Goal: Task Accomplishment & Management: Use online tool/utility

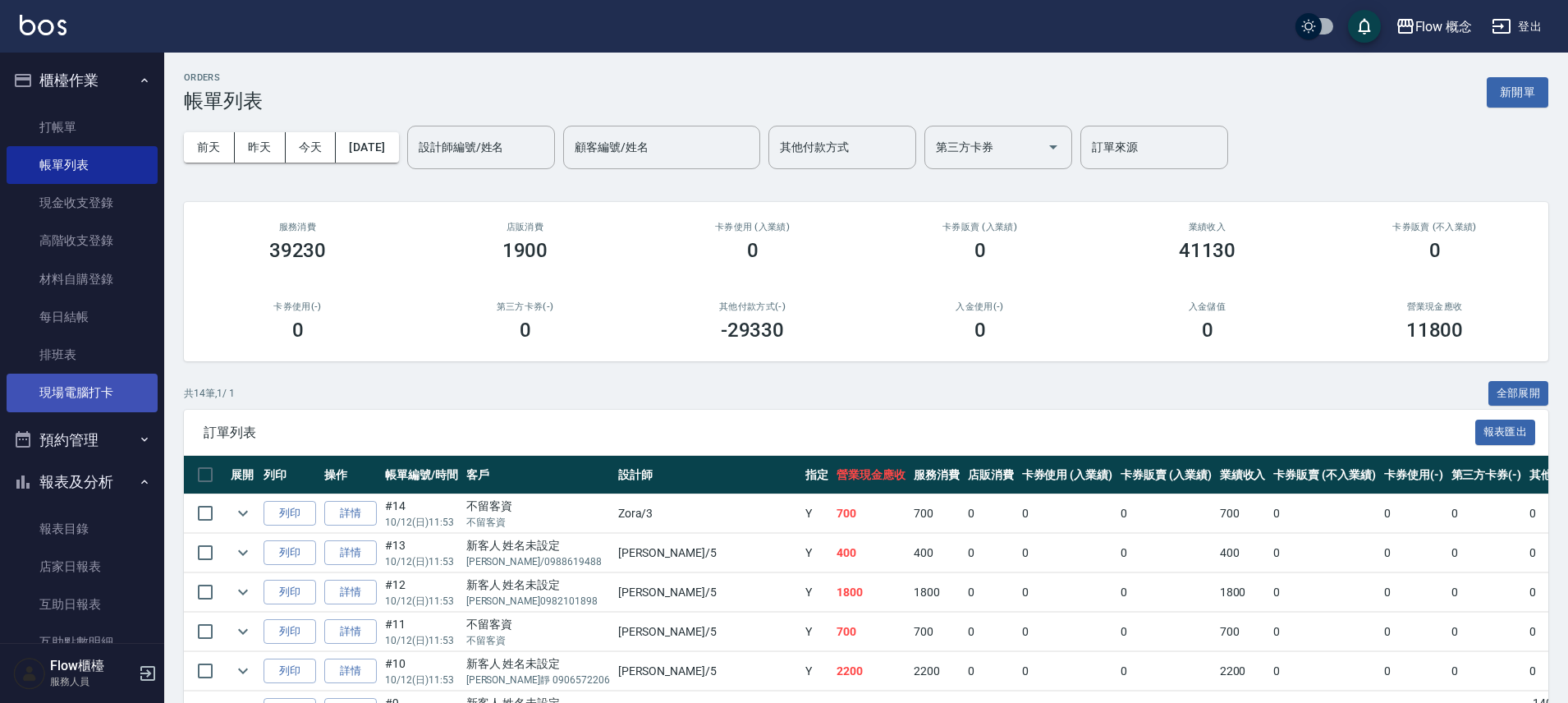
click at [92, 387] on link "現場電腦打卡" at bounding box center [82, 392] width 151 height 38
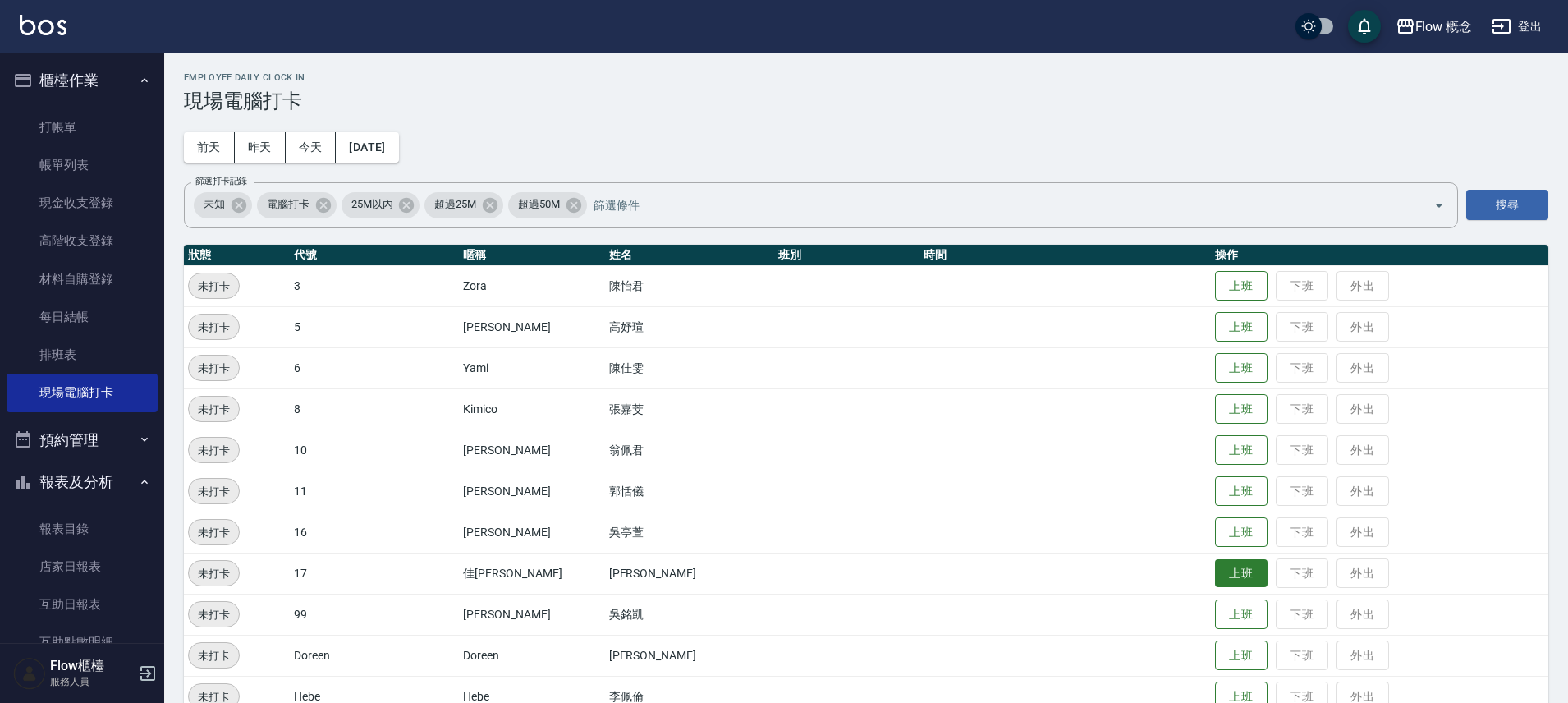
click at [1215, 574] on button "上班" at bounding box center [1241, 573] width 52 height 29
click at [1215, 459] on button "上班" at bounding box center [1241, 450] width 52 height 29
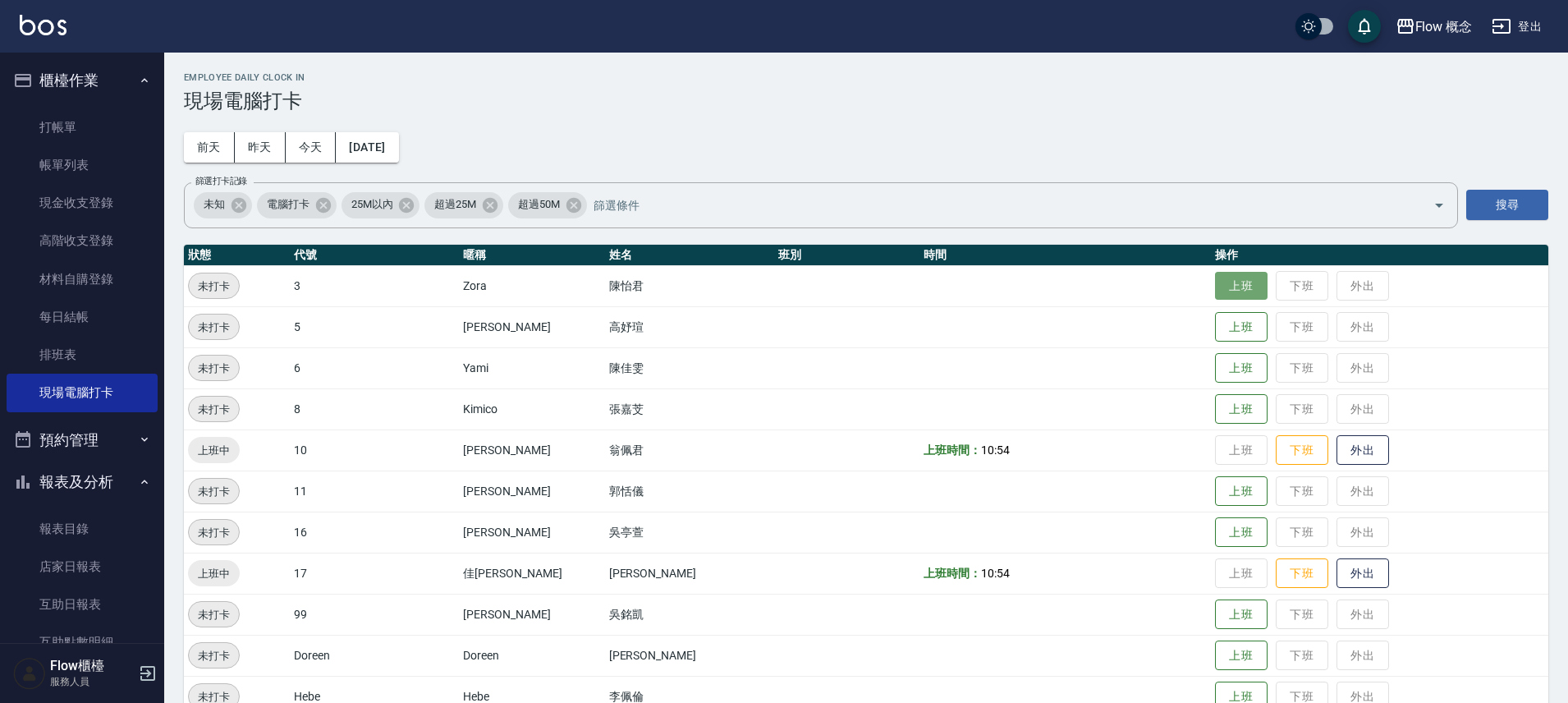
click at [1215, 292] on button "上班" at bounding box center [1241, 286] width 52 height 29
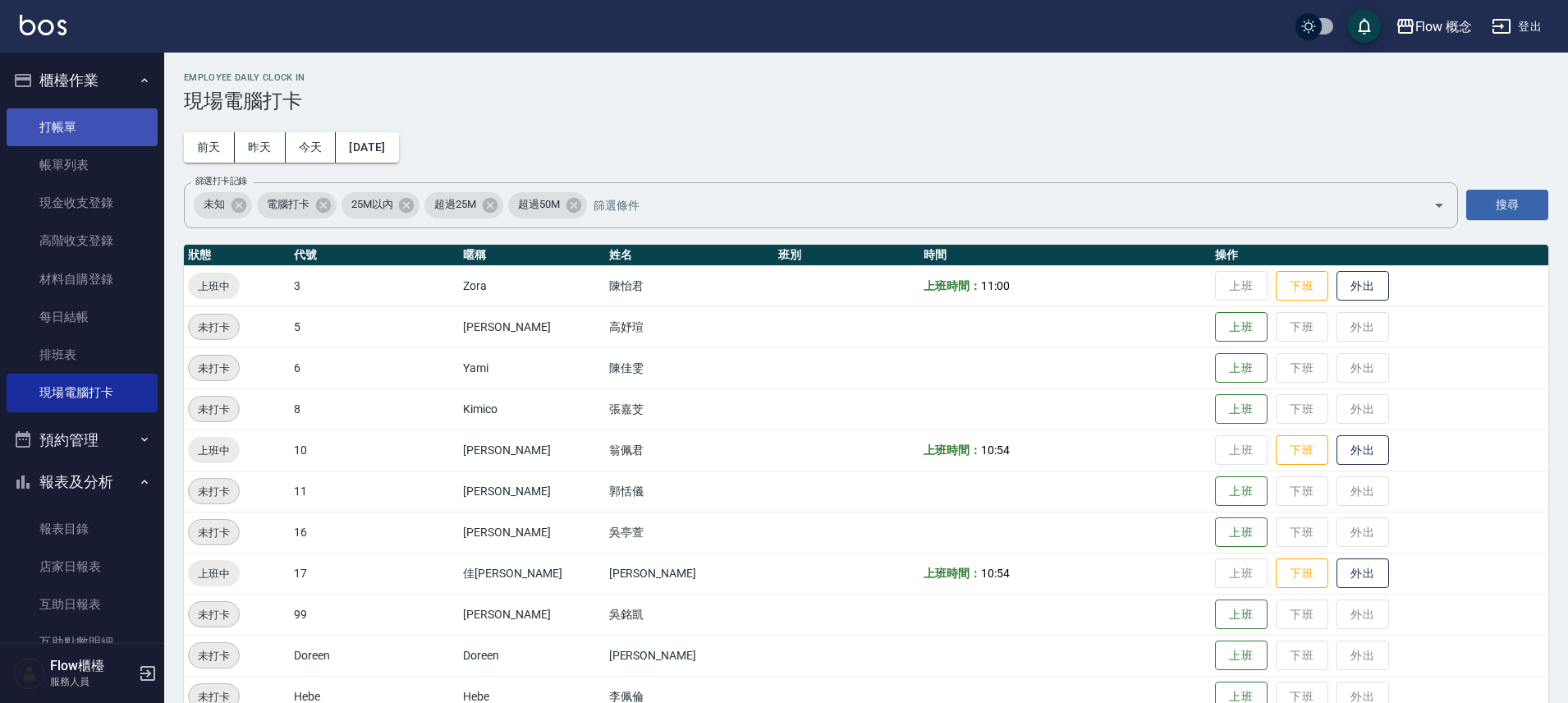
click at [57, 133] on link "打帳單" at bounding box center [82, 127] width 151 height 38
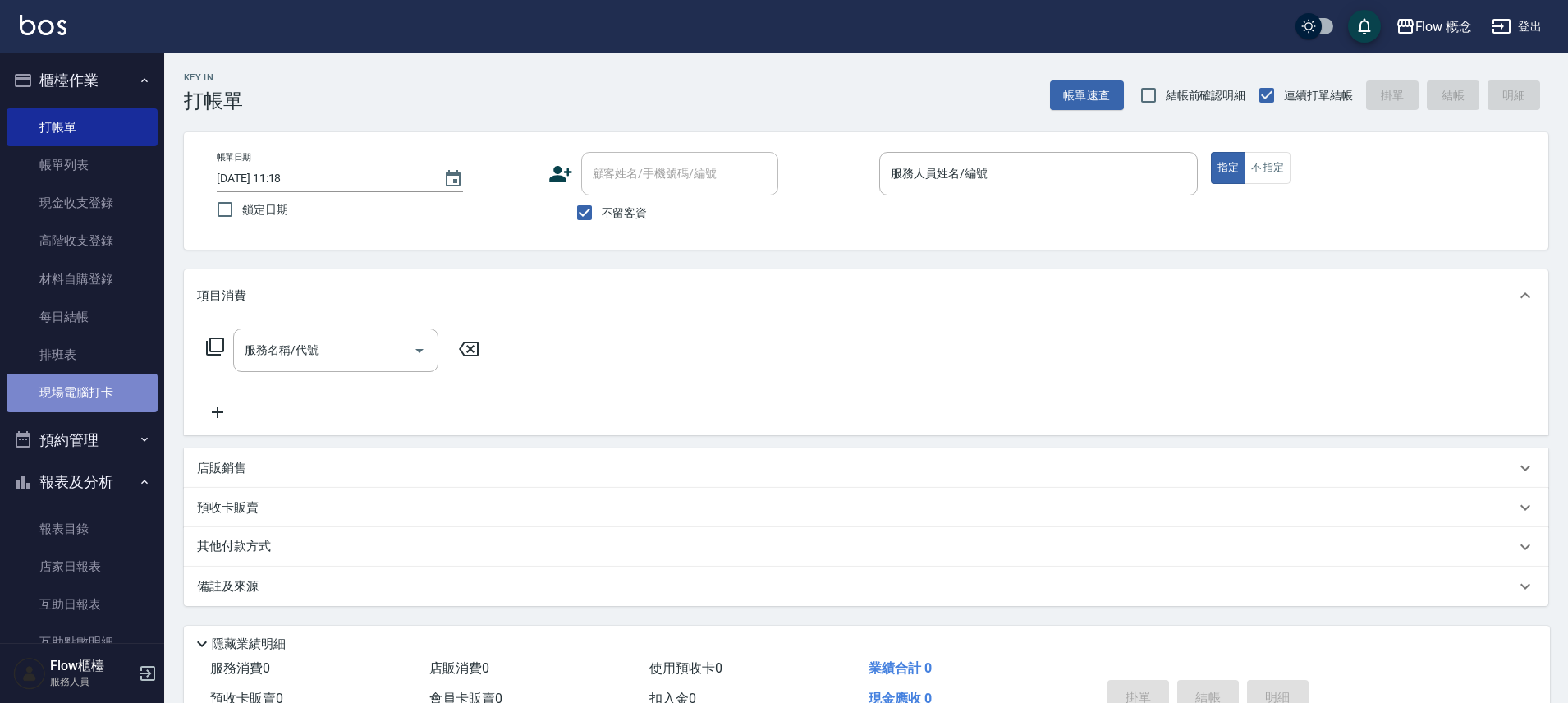
click at [83, 396] on link "現場電腦打卡" at bounding box center [82, 392] width 151 height 38
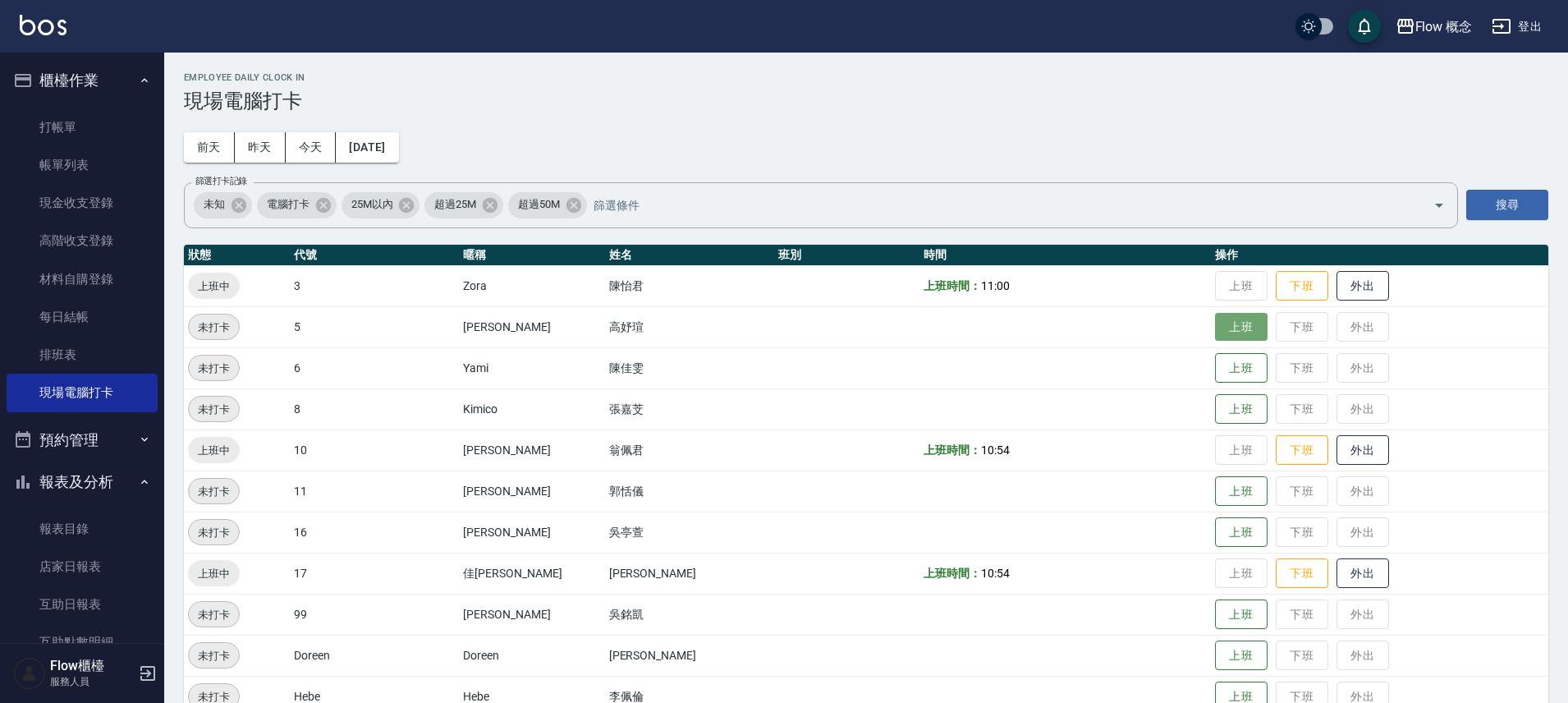
click at [1215, 331] on button "上班" at bounding box center [1241, 328] width 52 height 29
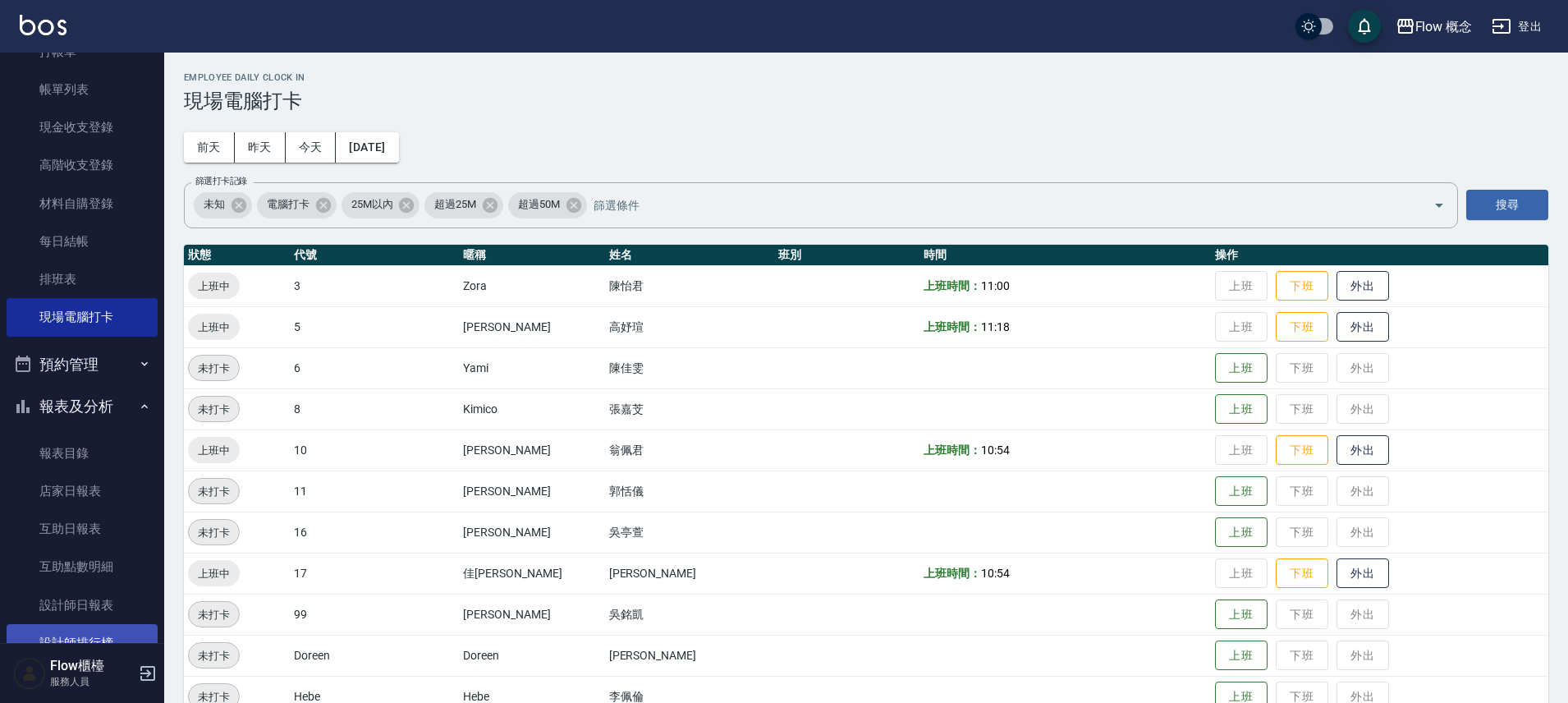
scroll to position [243, 0]
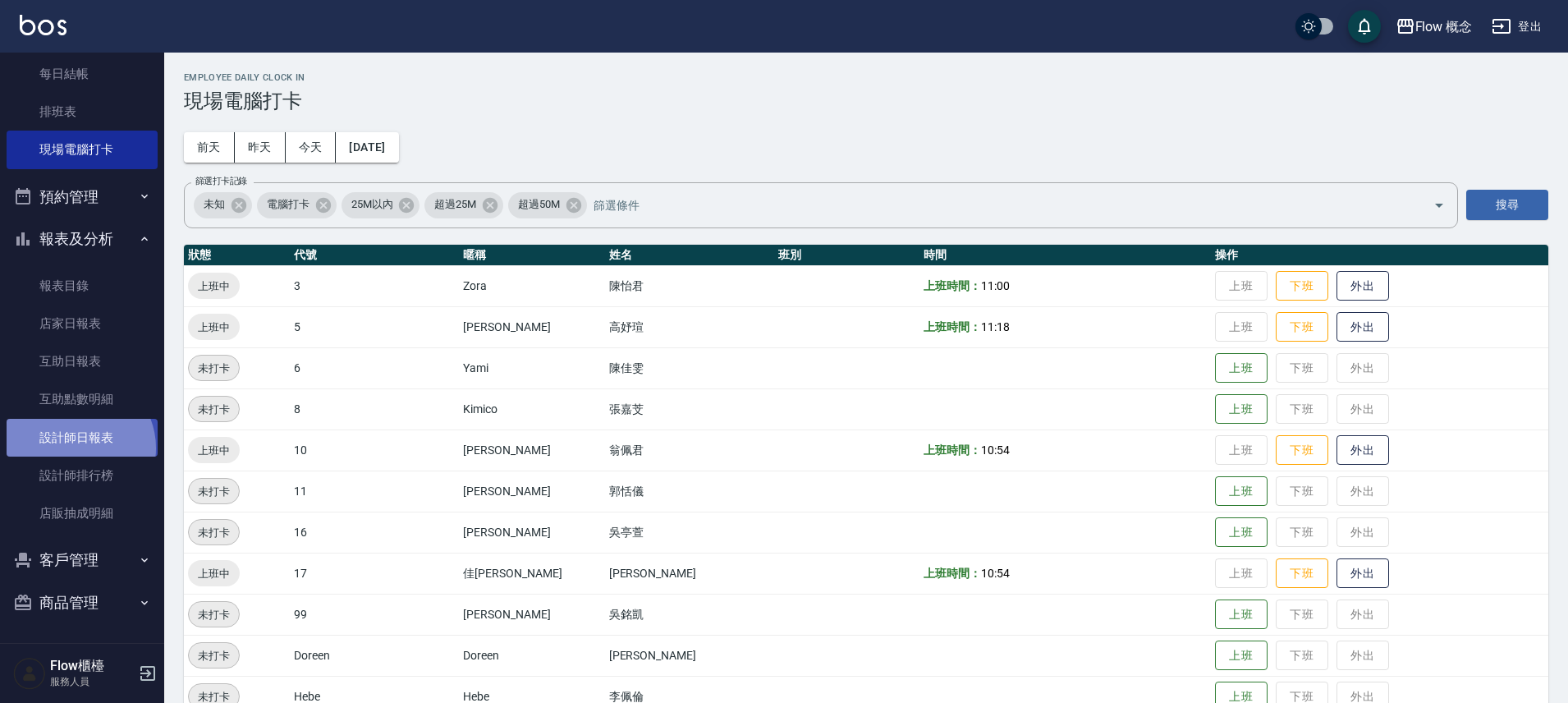
click at [77, 448] on link "設計師日報表" at bounding box center [82, 438] width 151 height 38
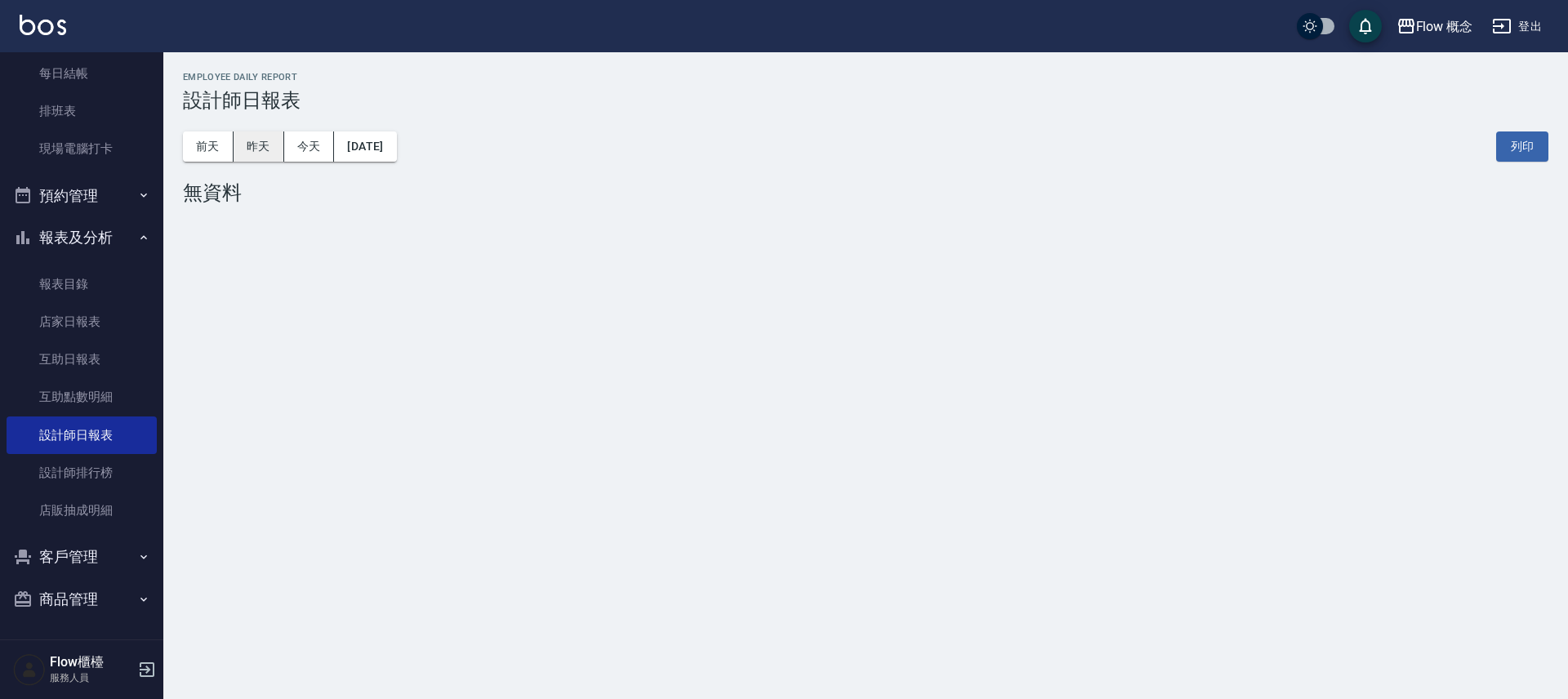
click at [274, 148] on button "昨天" at bounding box center [259, 146] width 50 height 30
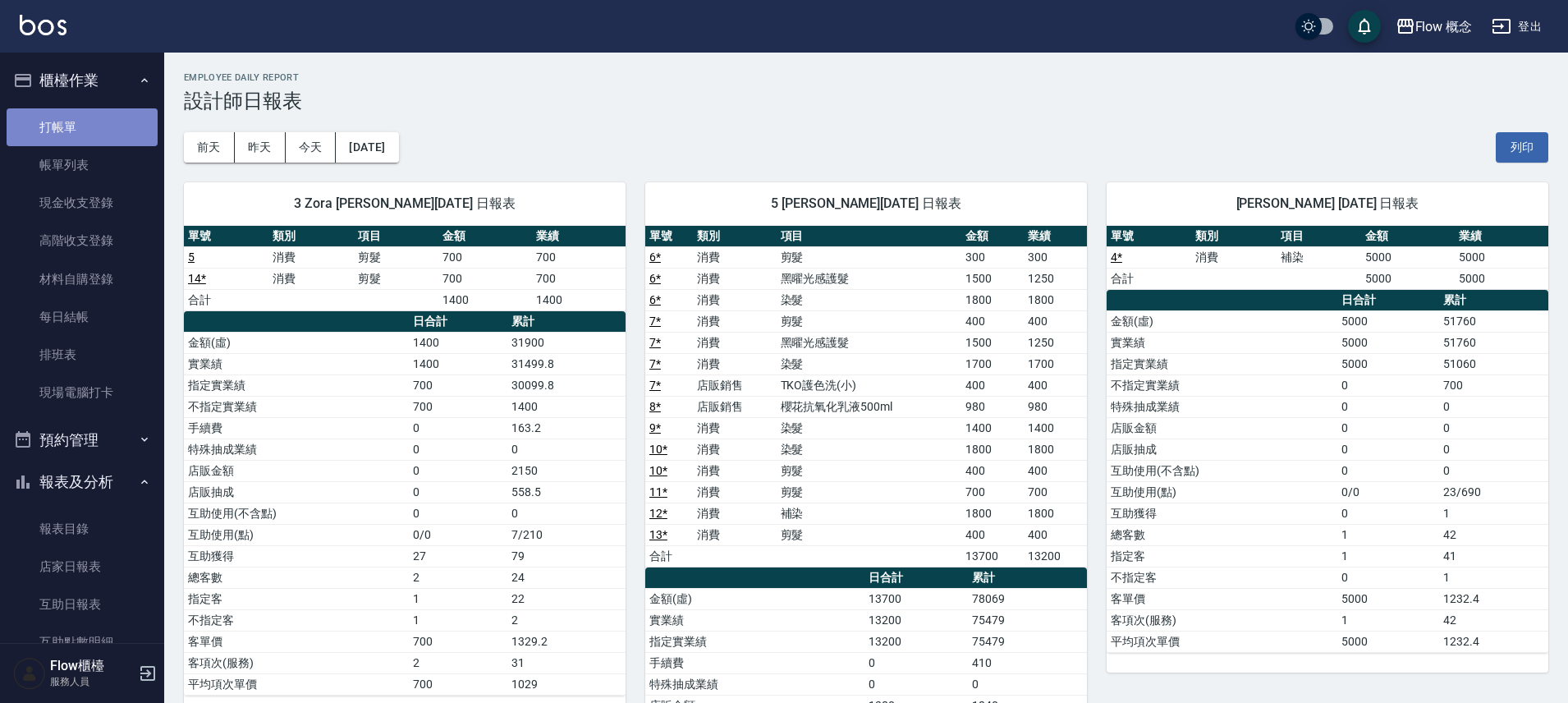
click at [91, 121] on link "打帳單" at bounding box center [82, 127] width 151 height 38
